Goal: Task Accomplishment & Management: Complete application form

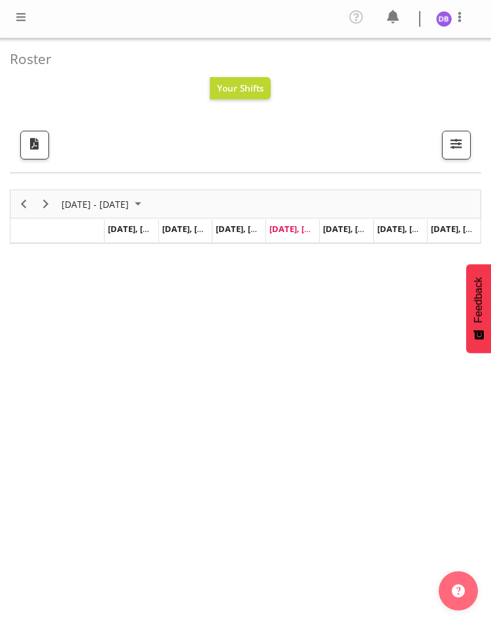
click at [16, 17] on span at bounding box center [21, 17] width 16 height 16
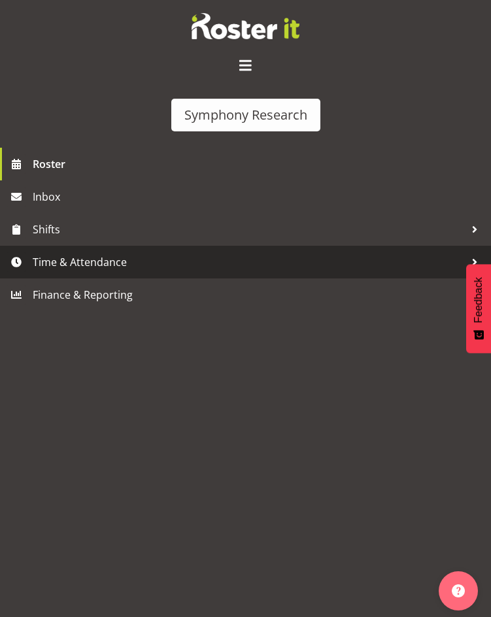
click at [83, 260] on span "Time & Attendance" at bounding box center [249, 262] width 432 height 20
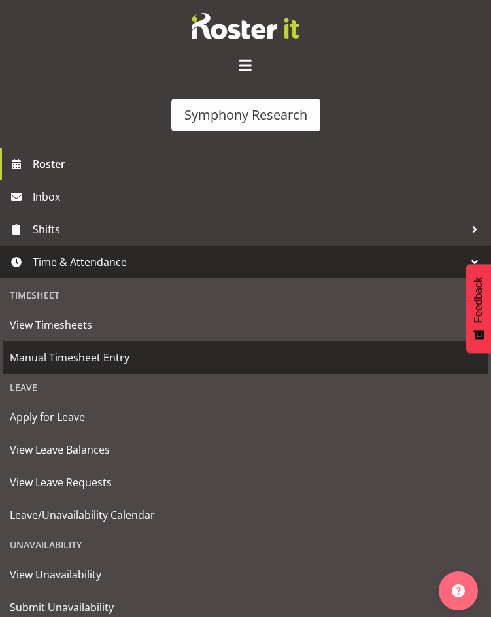
click at [74, 351] on span "Manual Timesheet Entry" at bounding box center [245, 358] width 471 height 20
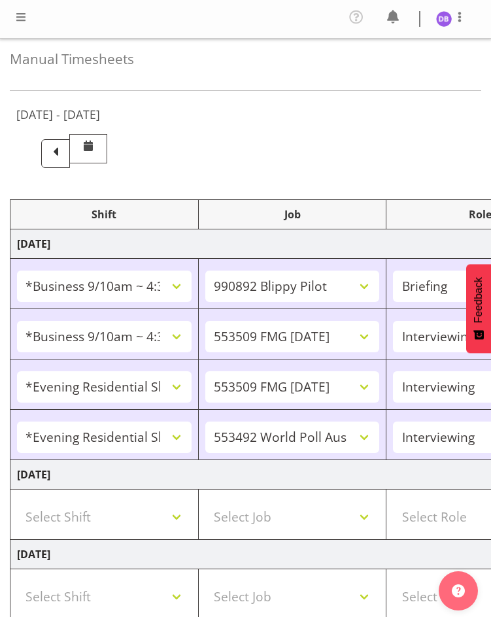
select select "26078"
select select "10574"
select select "26078"
select select "10585"
select select "47"
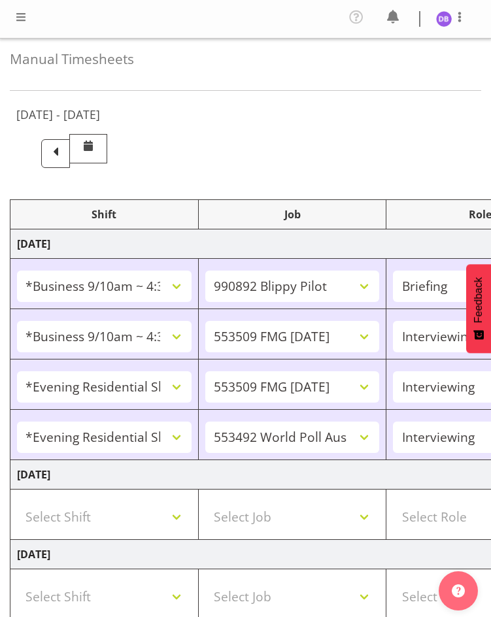
select select "48116"
select select "10585"
select select "47"
select select "48116"
select select "10499"
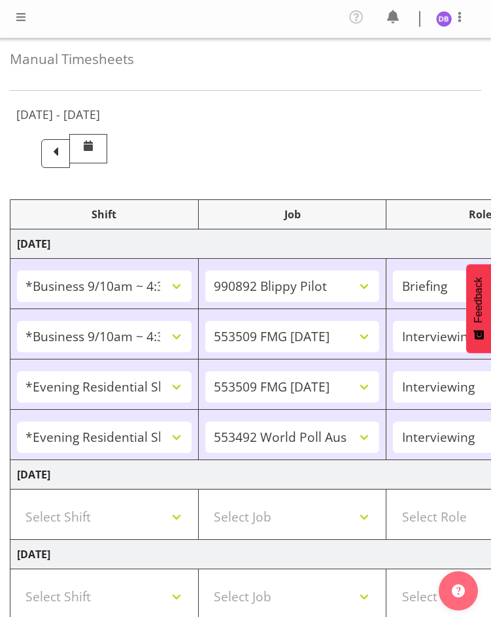
select select "47"
select select "26078"
select select "10585"
select select "47"
select select "48116"
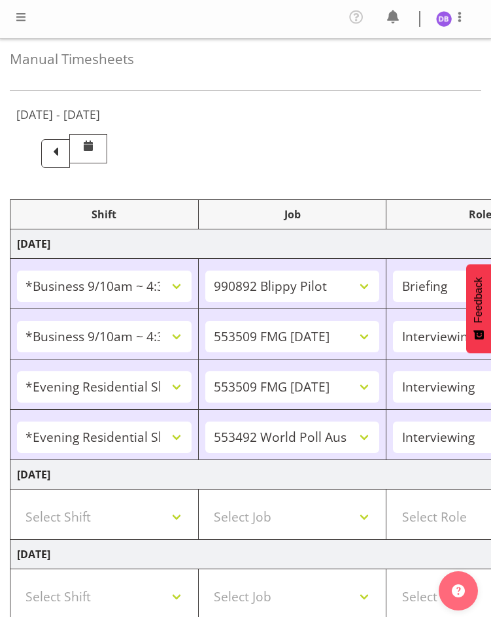
select select "10585"
select select "47"
select select "48116"
select select "10499"
select select "47"
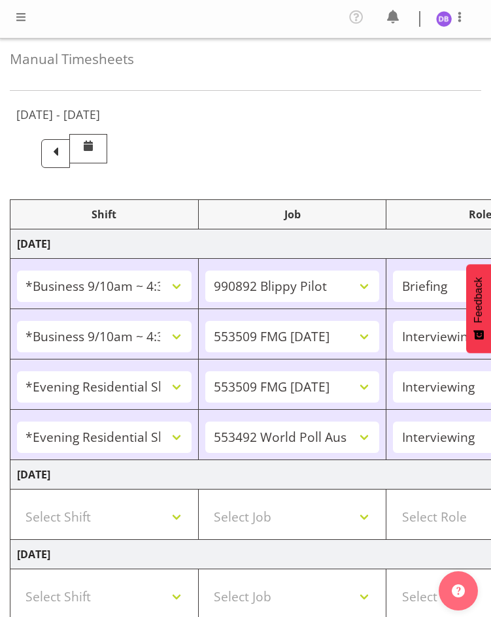
select select "48116"
select select "10499"
select select "47"
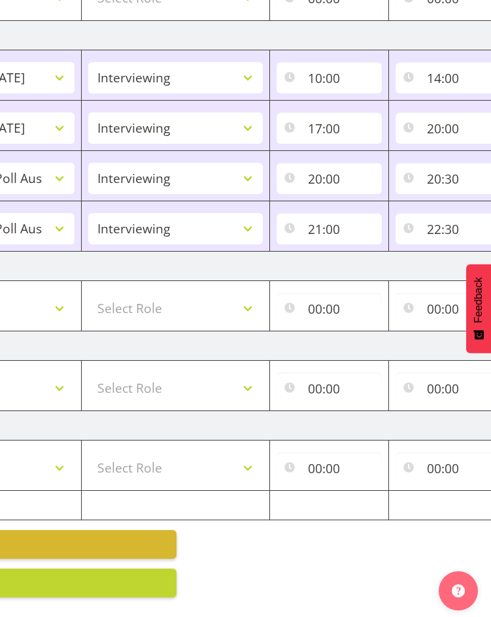
scroll to position [0, 320]
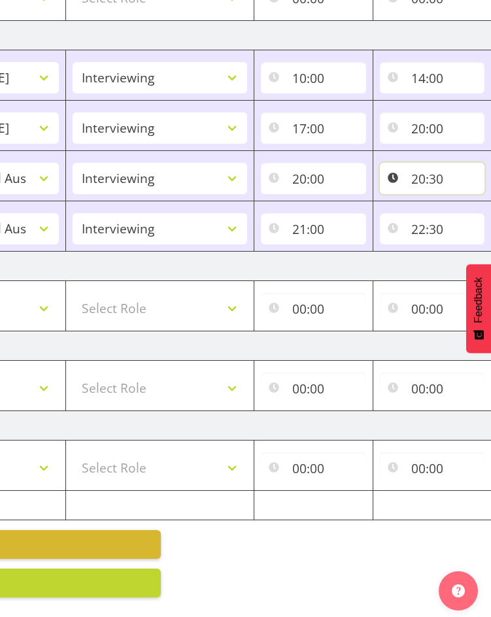
click at [425, 167] on input "20:30" at bounding box center [432, 178] width 105 height 31
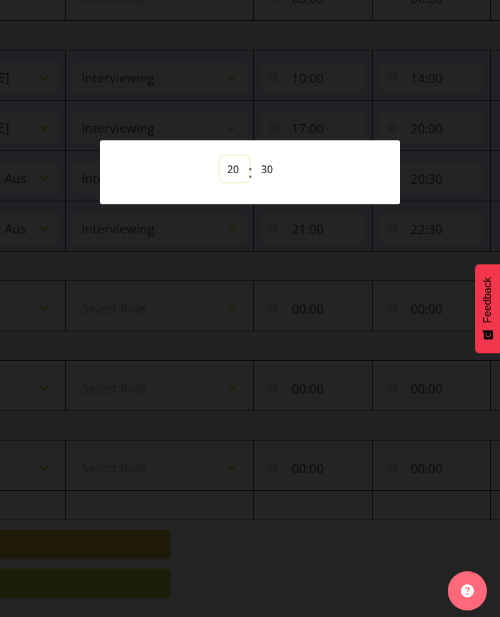
click at [235, 168] on select "00 01 02 03 04 05 06 07 08 09 10 11 12 13 14 15 16 17 18 19 20 21 22 23" at bounding box center [234, 169] width 29 height 26
select select "21"
click at [220, 156] on select "00 01 02 03 04 05 06 07 08 09 10 11 12 13 14 15 16 17 18 19 20 21 22 23" at bounding box center [234, 169] width 29 height 26
type input "21:30"
click at [273, 165] on select "00 01 02 03 04 05 06 07 08 09 10 11 12 13 14 15 16 17 18 19 20 21 22 23 24 25 2…" at bounding box center [268, 169] width 29 height 26
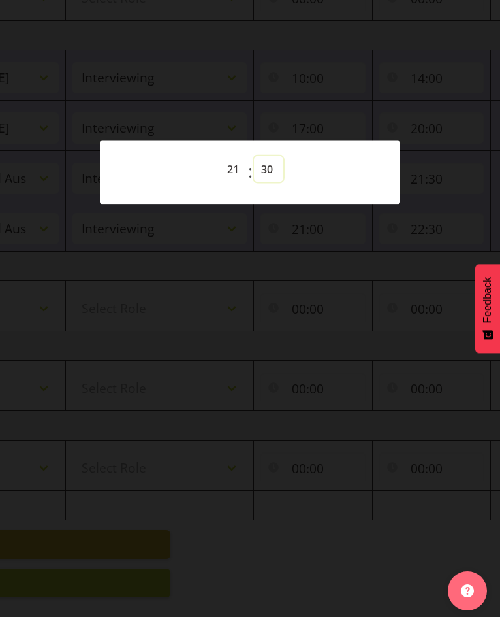
select select "10"
click at [254, 156] on select "00 01 02 03 04 05 06 07 08 09 10 11 12 13 14 15 16 17 18 19 20 21 22 23 24 25 2…" at bounding box center [268, 169] width 29 height 26
type input "21:10"
click at [392, 91] on div at bounding box center [250, 308] width 500 height 617
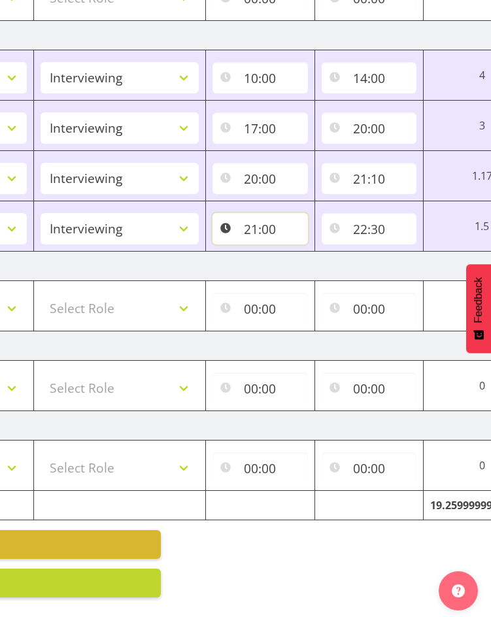
click at [266, 218] on input "21:00" at bounding box center [259, 228] width 95 height 31
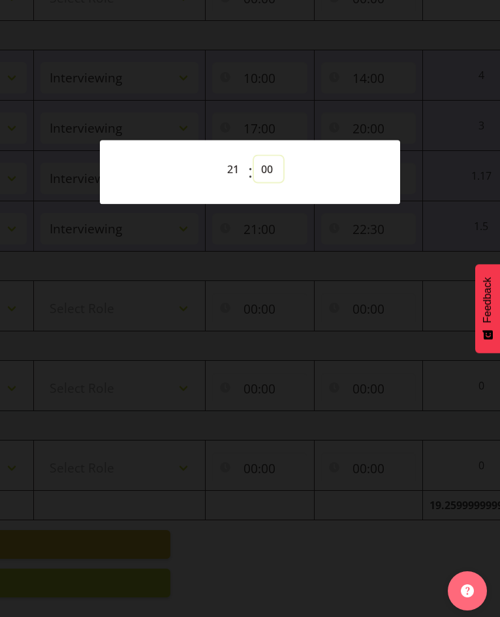
click at [269, 169] on select "00 01 02 03 04 05 06 07 08 09 10 11 12 13 14 15 16 17 18 19 20 21 22 23 24 25 2…" at bounding box center [268, 169] width 29 height 26
select select "40"
click at [254, 156] on select "00 01 02 03 04 05 06 07 08 09 10 11 12 13 14 15 16 17 18 19 20 21 22 23 24 25 2…" at bounding box center [268, 169] width 29 height 26
type input "21:40"
click at [386, 38] on div at bounding box center [250, 308] width 500 height 617
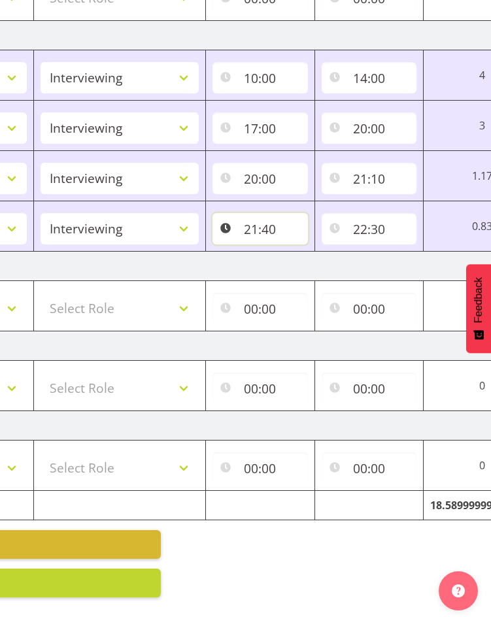
click at [267, 216] on input "21:40" at bounding box center [259, 228] width 95 height 31
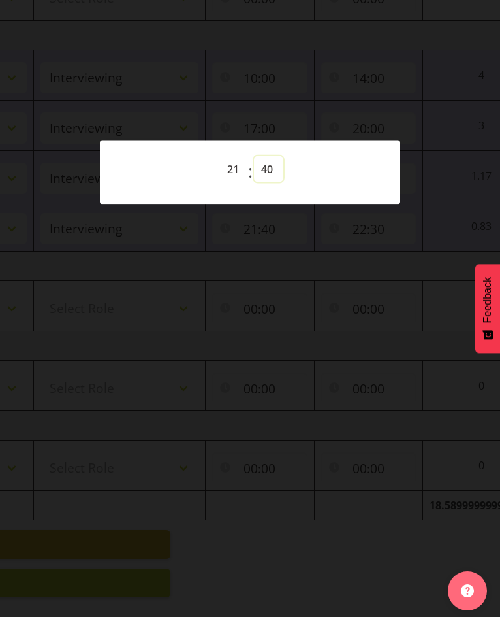
click at [267, 167] on select "00 01 02 03 04 05 06 07 08 09 10 11 12 13 14 15 16 17 18 19 20 21 22 23 24 25 2…" at bounding box center [268, 169] width 29 height 26
select select "37"
click at [254, 156] on select "00 01 02 03 04 05 06 07 08 09 10 11 12 13 14 15 16 17 18 19 20 21 22 23 24 25 2…" at bounding box center [268, 169] width 29 height 26
type input "21:37"
click at [385, 84] on div at bounding box center [250, 308] width 500 height 617
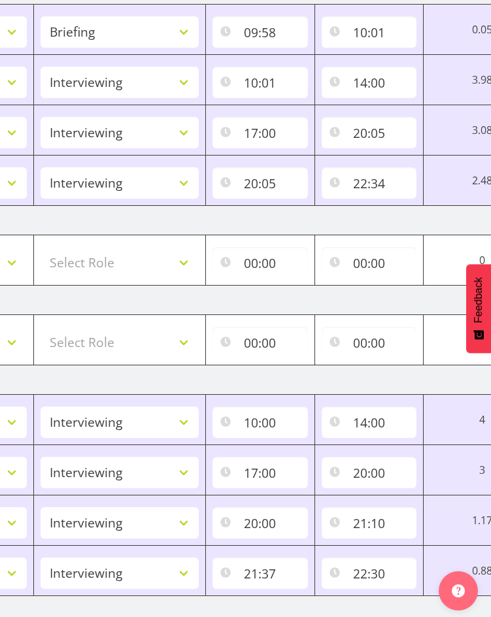
scroll to position [238, 0]
